Goal: Find specific page/section: Find specific page/section

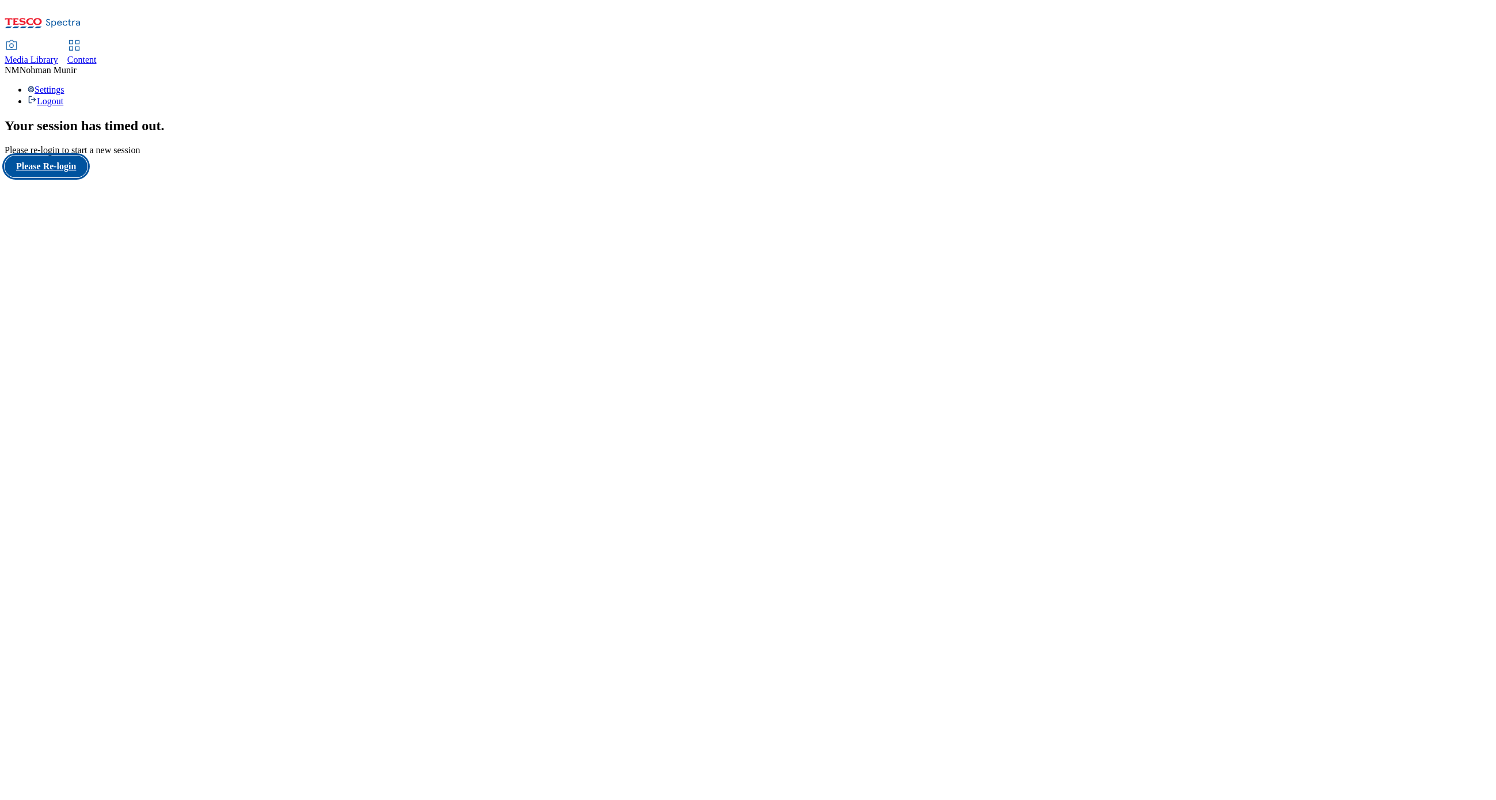
click at [87, 177] on button "Please Re-login" at bounding box center [46, 166] width 83 height 22
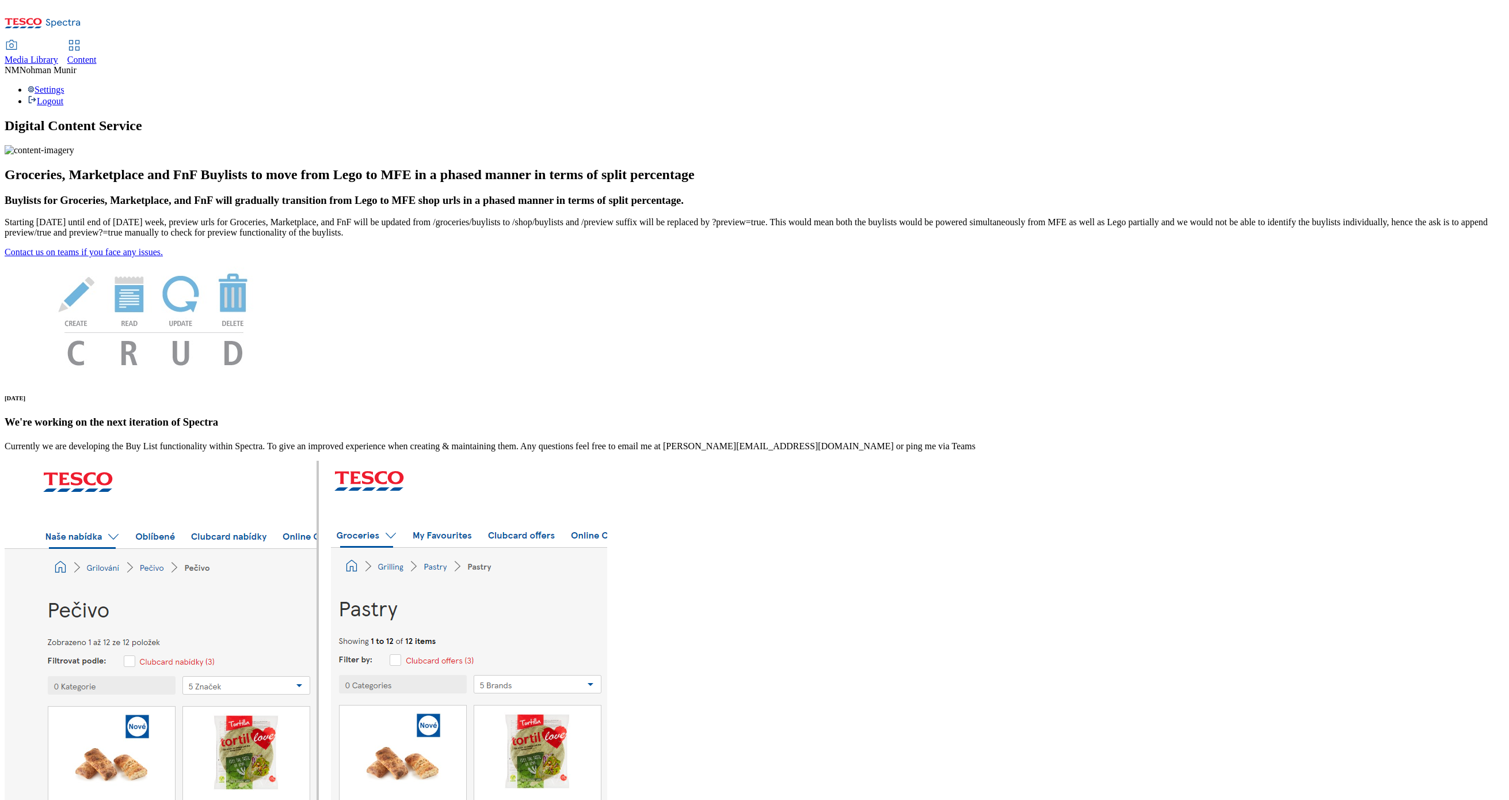
click at [97, 55] on div "Content" at bounding box center [81, 60] width 29 height 10
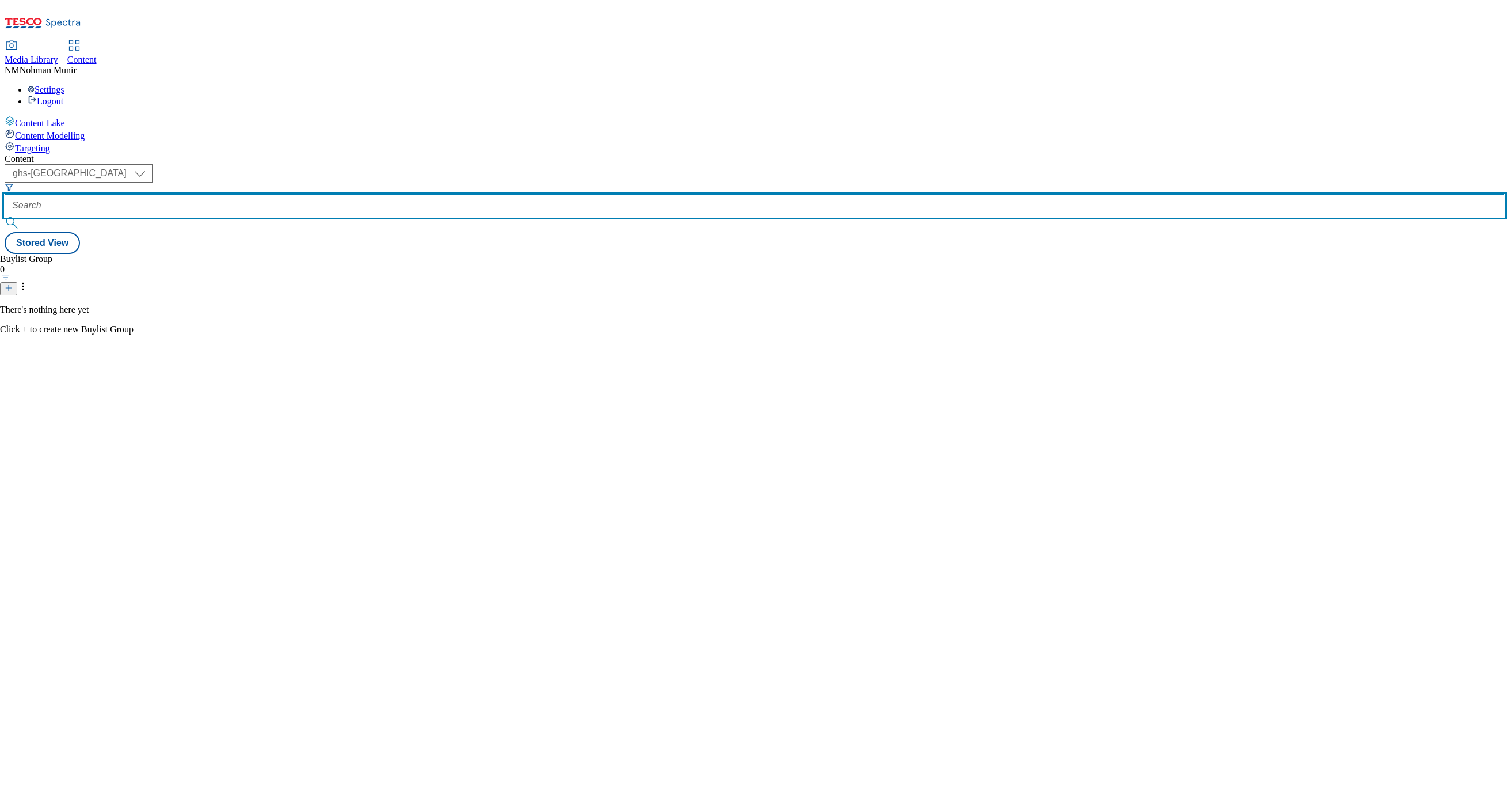
click at [288, 194] on input "text" at bounding box center [755, 205] width 1500 height 23
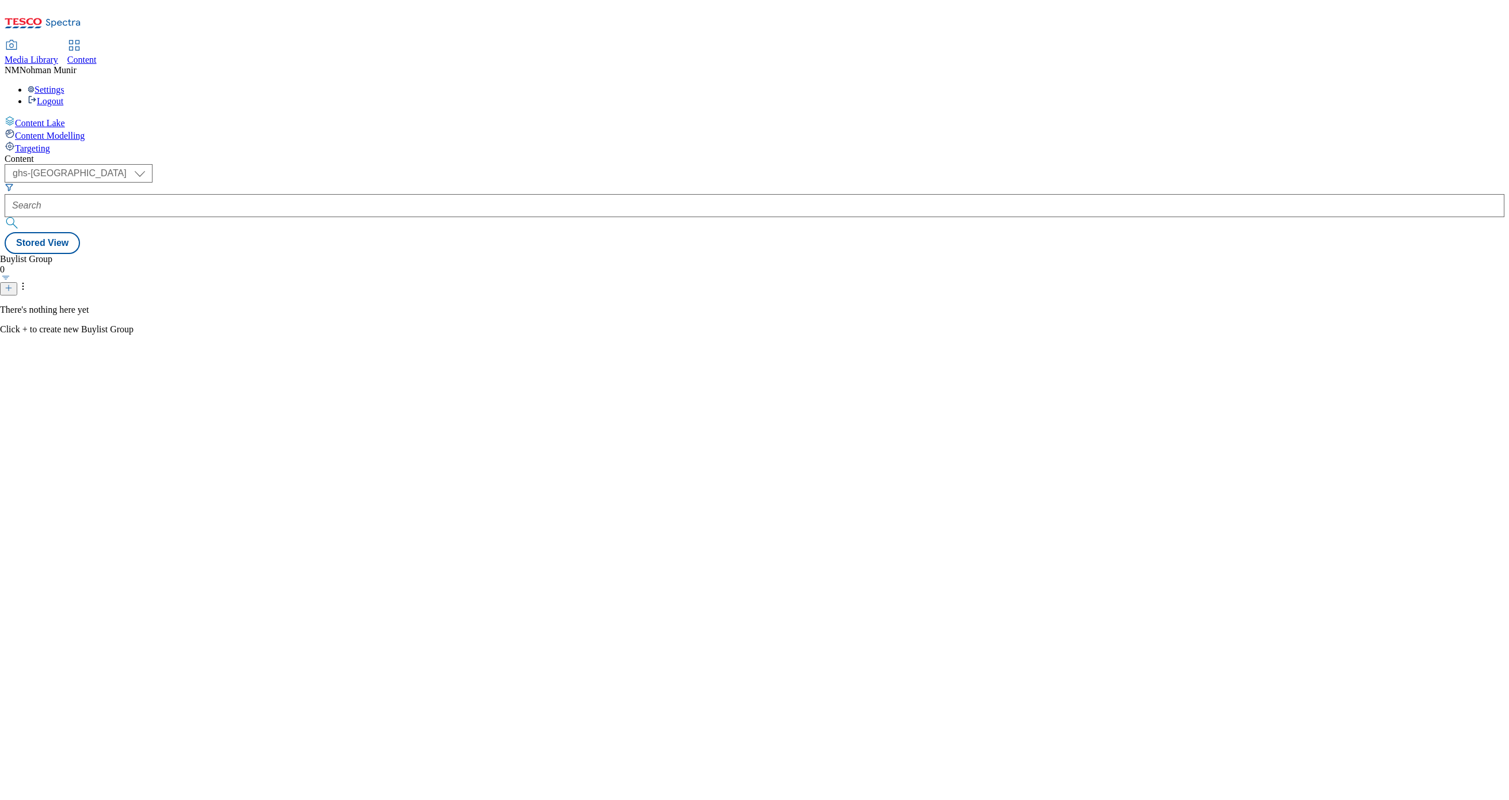
click at [376, 254] on div "Buylist Group 0 There's nothing here yet Click + to create new Buylist Group" at bounding box center [755, 254] width 1500 height 0
